Goal: Information Seeking & Learning: Find specific fact

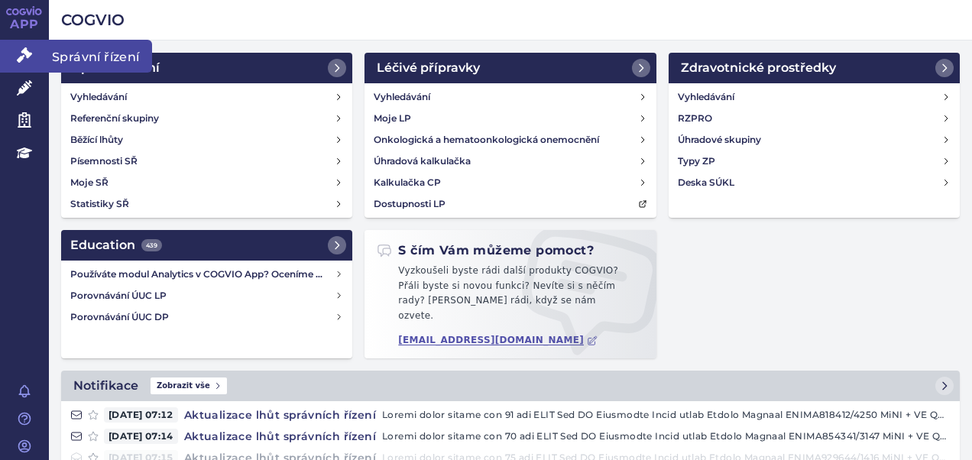
drag, startPoint x: 27, startPoint y: 47, endPoint x: 54, endPoint y: 47, distance: 26.7
click at [27, 47] on link "Správní řízení" at bounding box center [24, 56] width 49 height 32
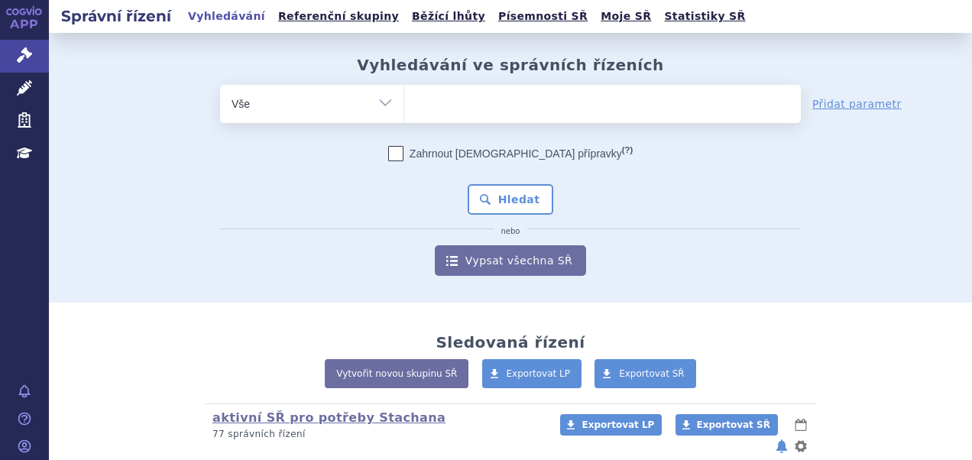
click at [474, 102] on ul at bounding box center [602, 101] width 396 height 32
click at [404, 102] on select at bounding box center [403, 103] width 1 height 38
type input "QU"
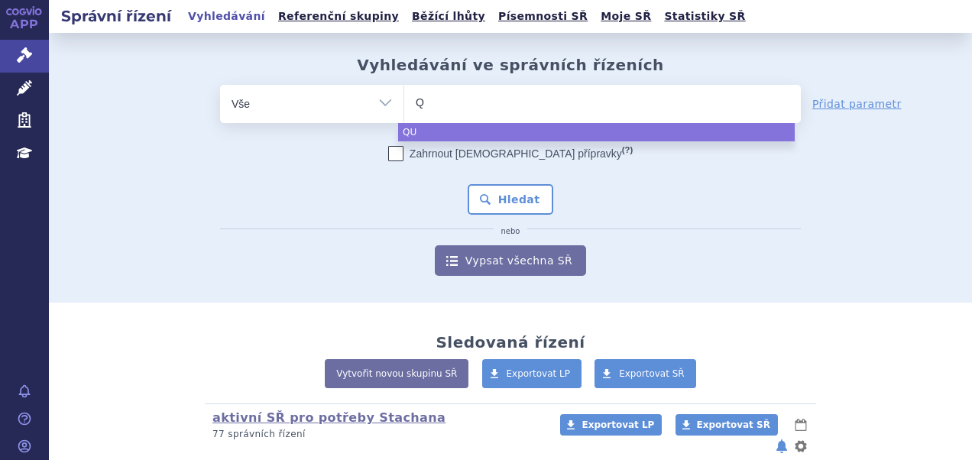
type input "QI"
type input "QIN"
type input "QINL"
type input "QINLOC"
type input "[MEDICAL_DATA]"
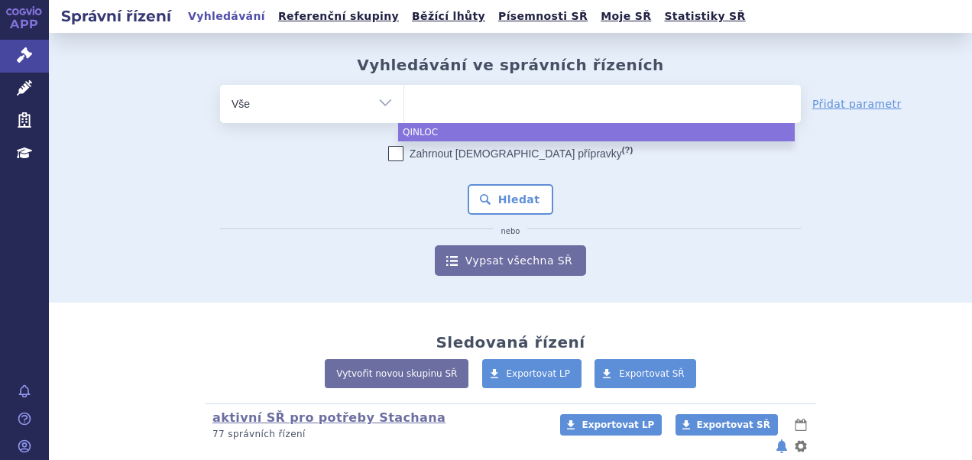
select select "[MEDICAL_DATA]"
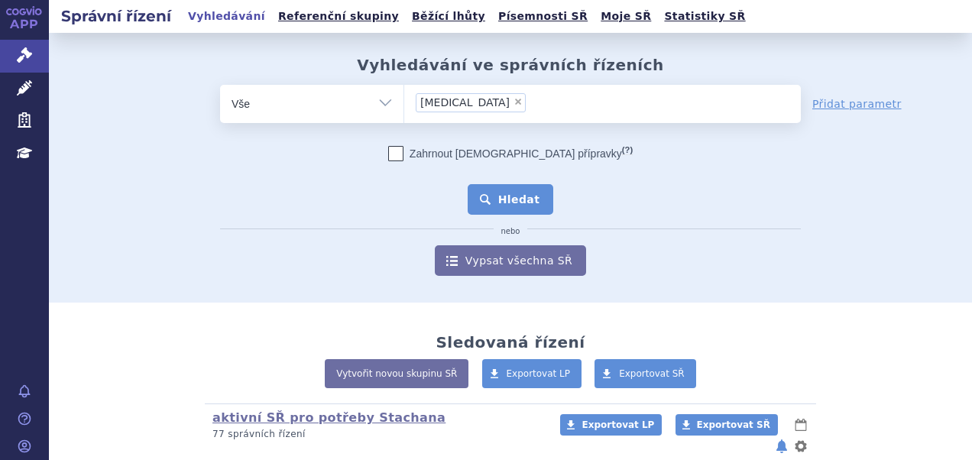
click at [500, 198] on button "Hledat" at bounding box center [510, 199] width 86 height 31
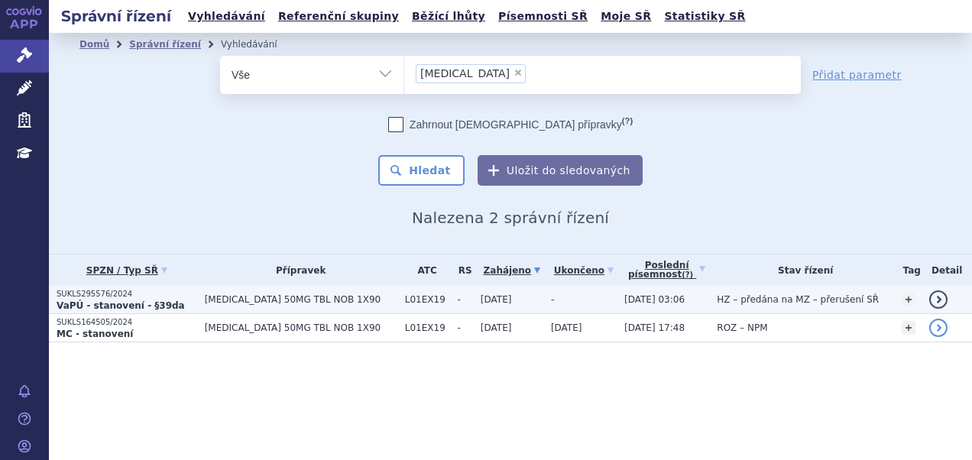
click at [417, 306] on td "L01EX19" at bounding box center [423, 300] width 53 height 28
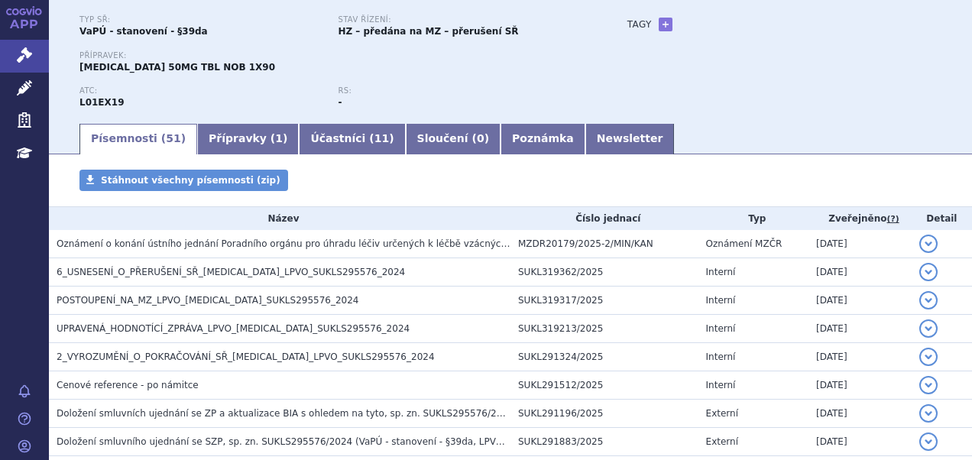
scroll to position [153, 0]
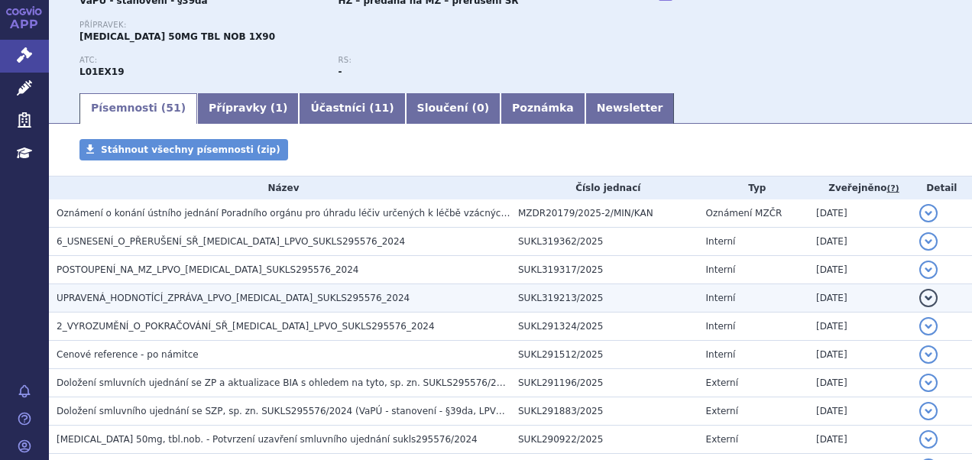
click at [170, 290] on h3 "UPRAVENÁ_HODNOTÍCÍ_ZPRÁVA_LPVO_QINLOCK_SUKLS295576_2024" at bounding box center [284, 297] width 454 height 15
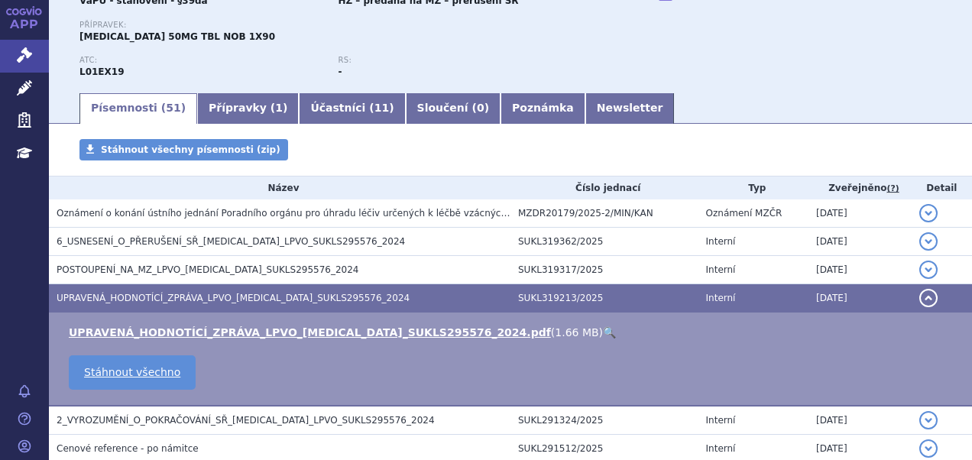
click at [603, 330] on link "🔍" at bounding box center [609, 332] width 13 height 12
